Goal: Find specific page/section: Find specific page/section

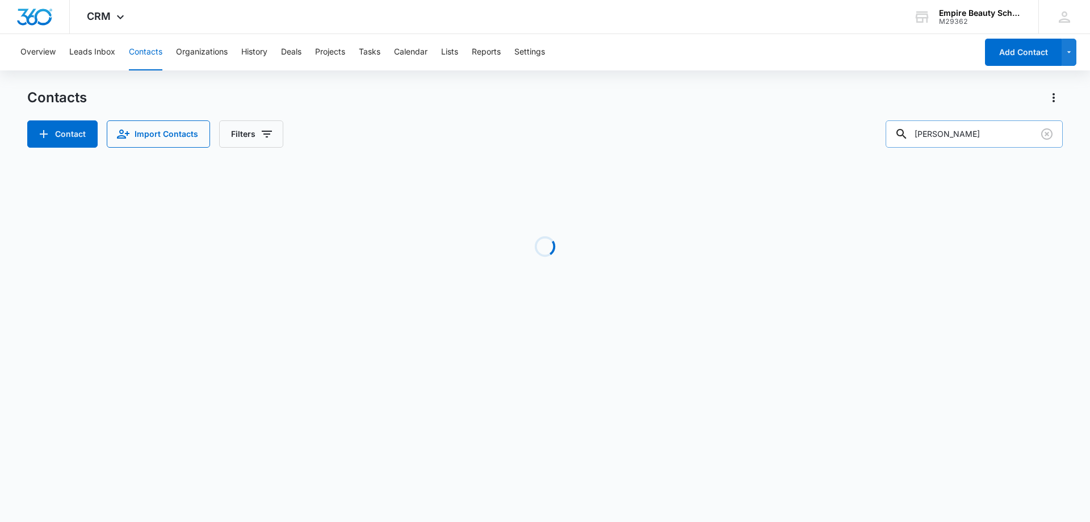
click at [991, 137] on input "[PERSON_NAME]" at bounding box center [974, 133] width 177 height 27
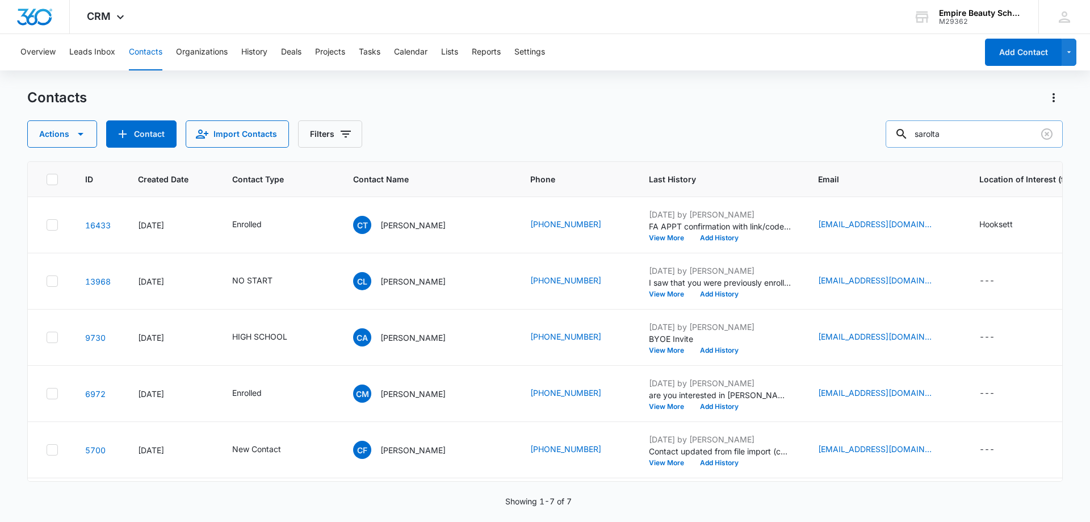
type input "sarolta"
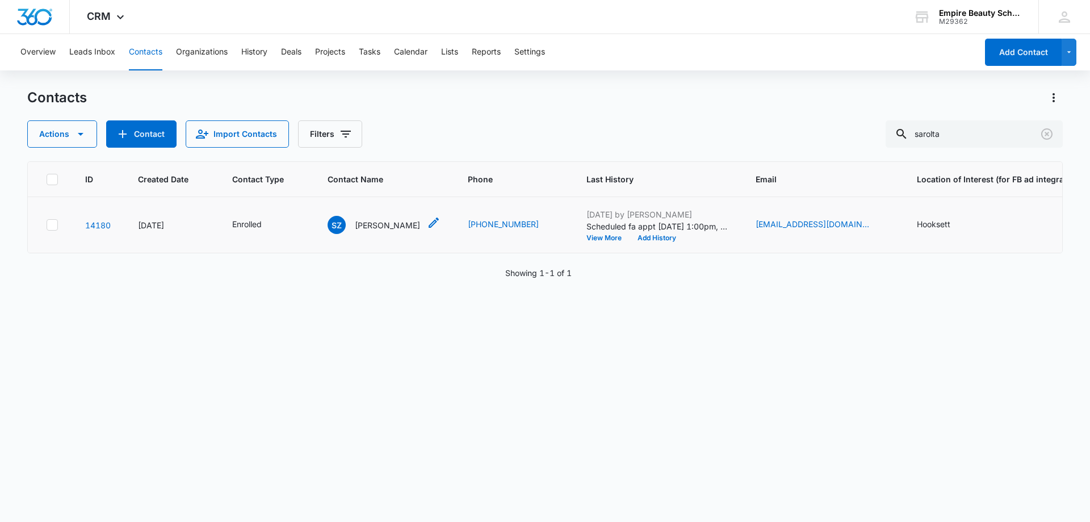
click at [383, 227] on p "[PERSON_NAME]" at bounding box center [387, 225] width 65 height 12
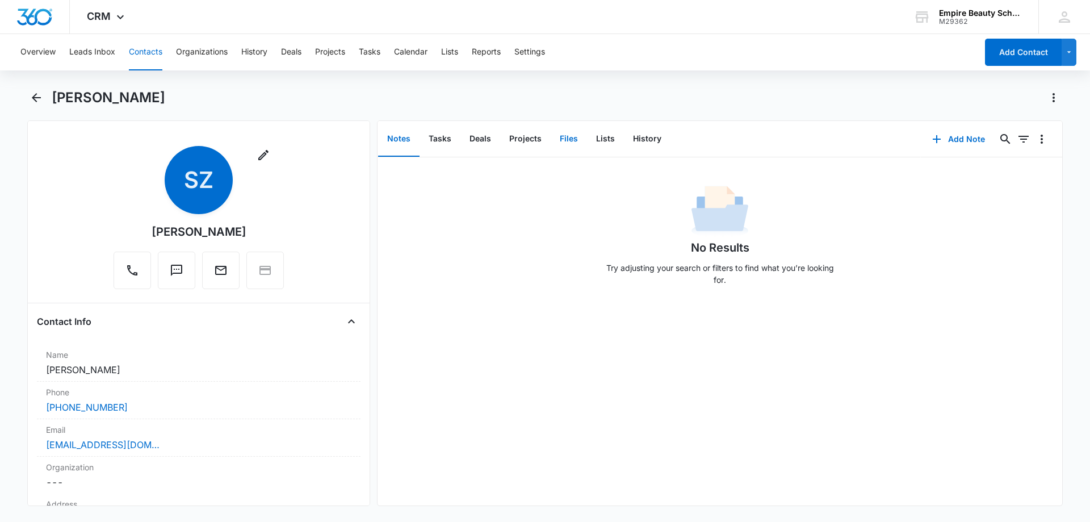
click at [576, 135] on button "Files" at bounding box center [569, 139] width 36 height 35
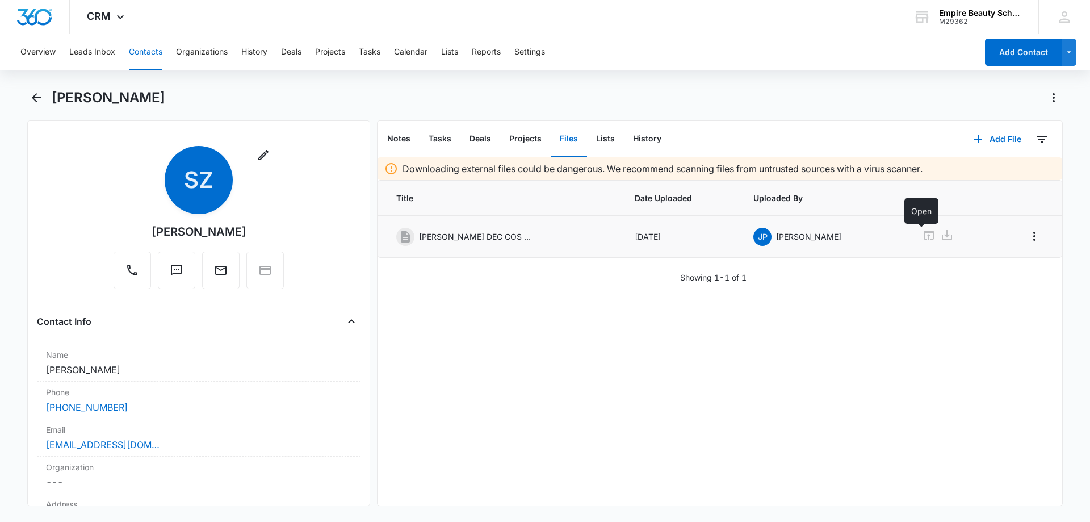
click at [924, 233] on icon at bounding box center [929, 235] width 10 height 9
